Goal: Task Accomplishment & Management: Manage account settings

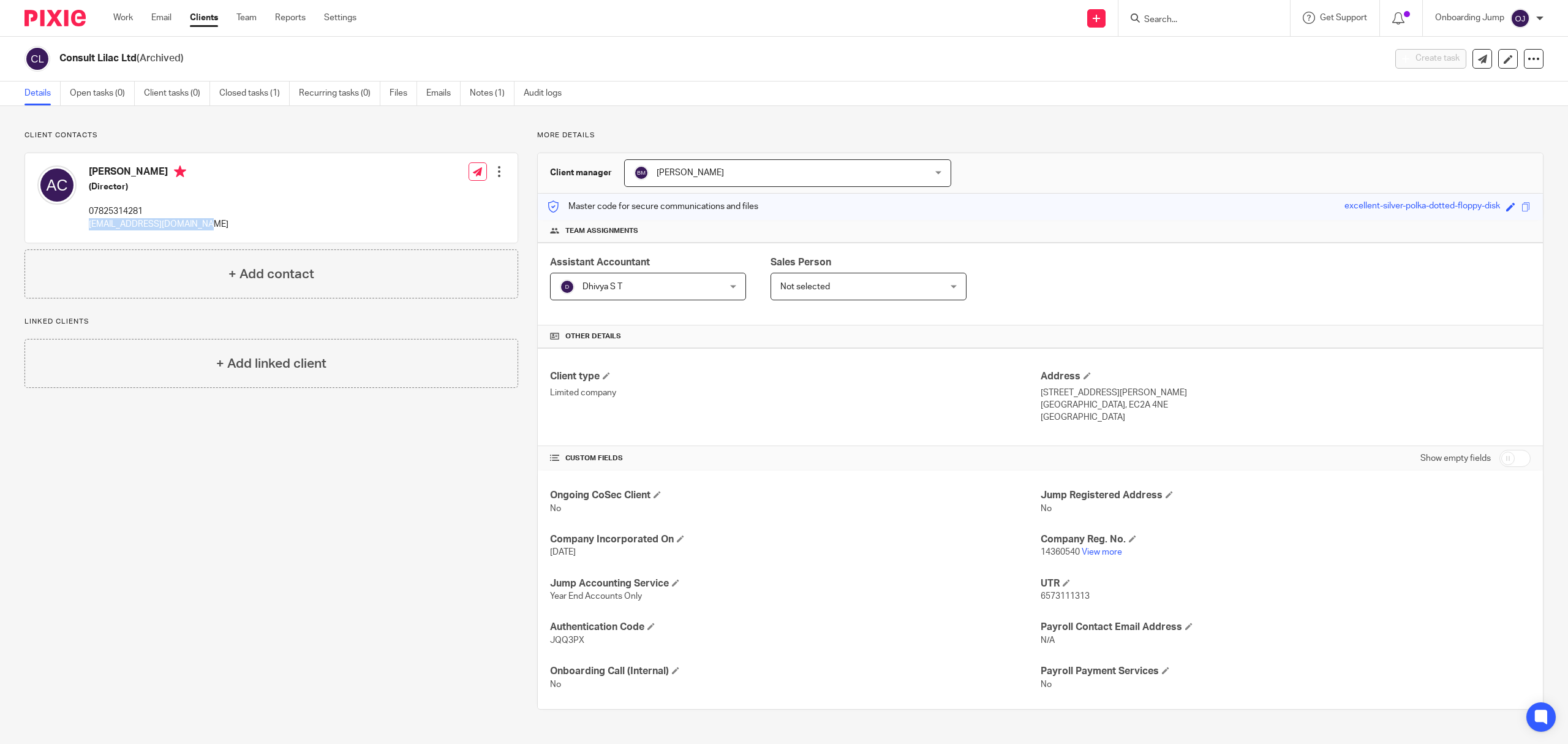
drag, startPoint x: 208, startPoint y: 228, endPoint x: 91, endPoint y: 234, distance: 117.2
click at [91, 234] on div "Amira Chanana (Director) 07825314281 amira.chanana19@gmail.com Edit contact Cre…" at bounding box center [271, 198] width 492 height 90
copy p "amira.chanana19@gmail.com"
click at [1527, 50] on div at bounding box center [1534, 58] width 19 height 19
click at [1446, 137] on button "Unarchive client" at bounding box center [1454, 142] width 135 height 16
